Goal: Information Seeking & Learning: Learn about a topic

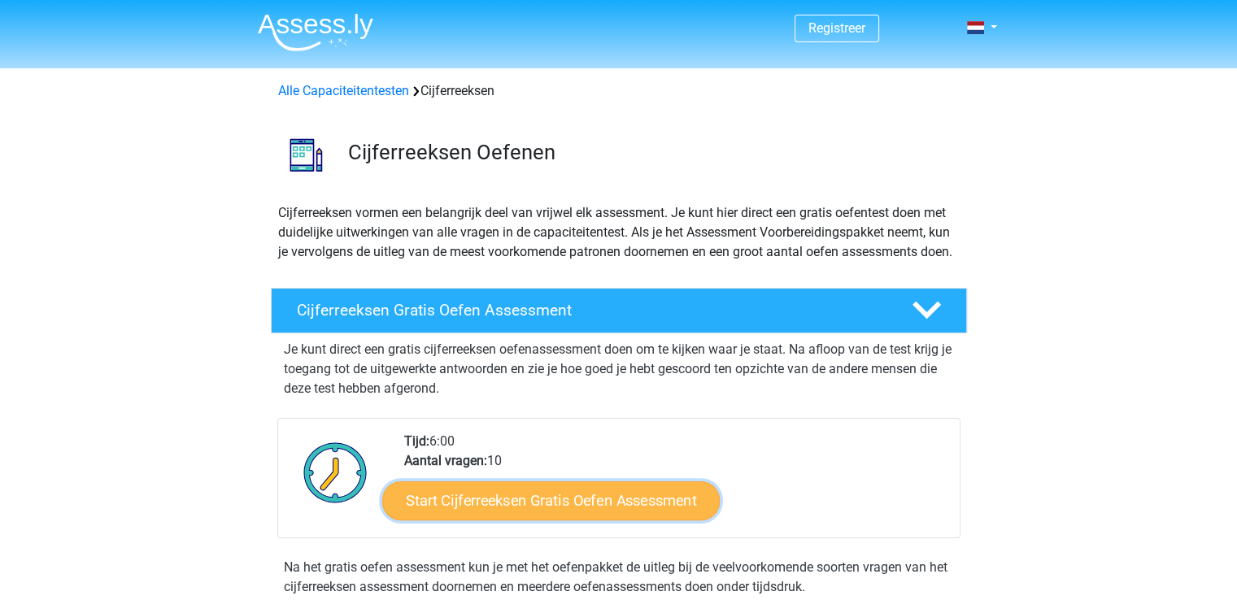
click at [558, 520] on link "Start Cijferreeksen Gratis Oefen Assessment" at bounding box center [550, 500] width 337 height 39
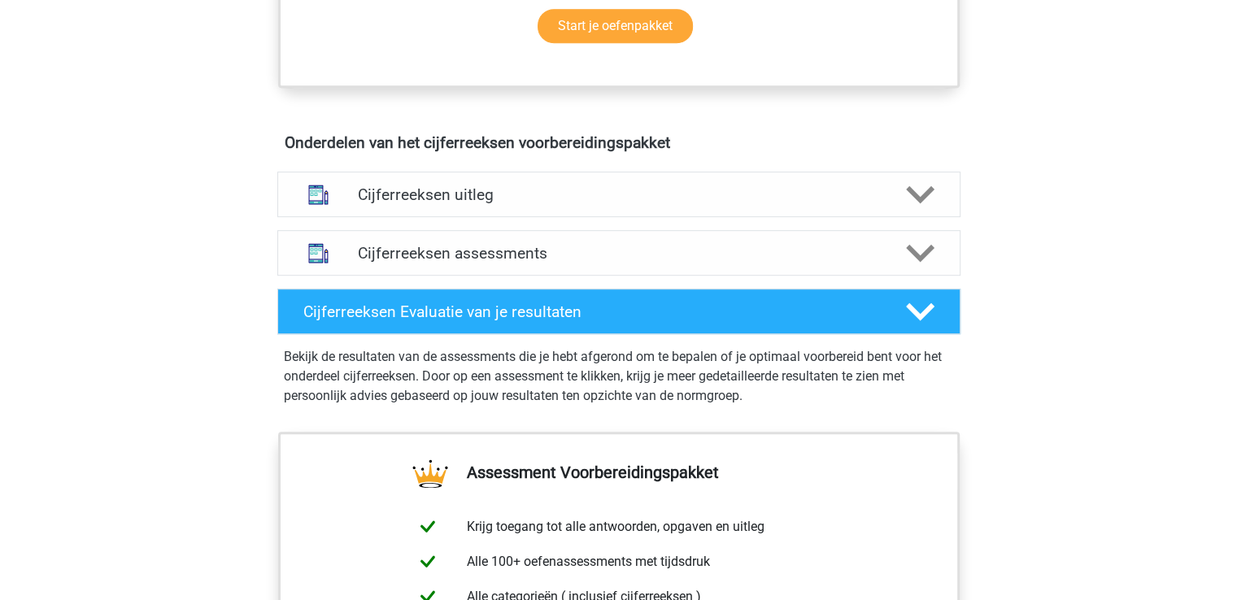
scroll to position [871, 0]
